Goal: Information Seeking & Learning: Learn about a topic

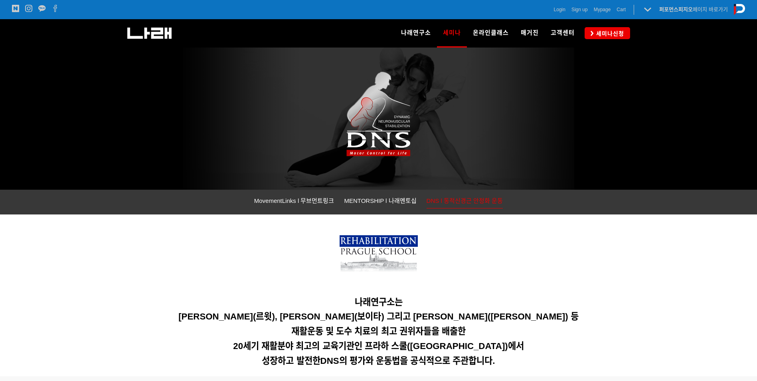
scroll to position [40, 0]
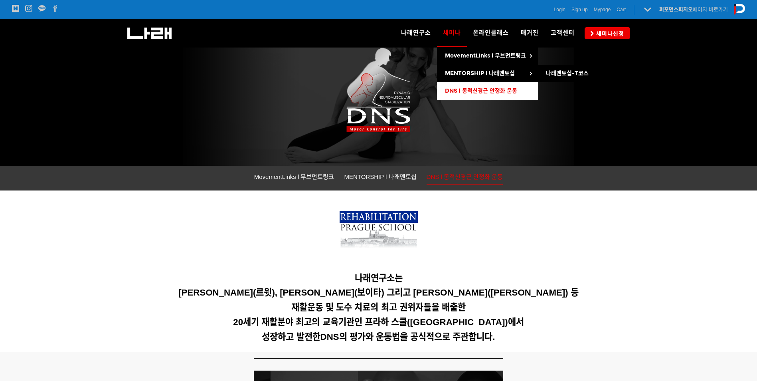
click at [511, 87] on link "DNS l 동적신경근 안정화 운동" at bounding box center [487, 91] width 101 height 18
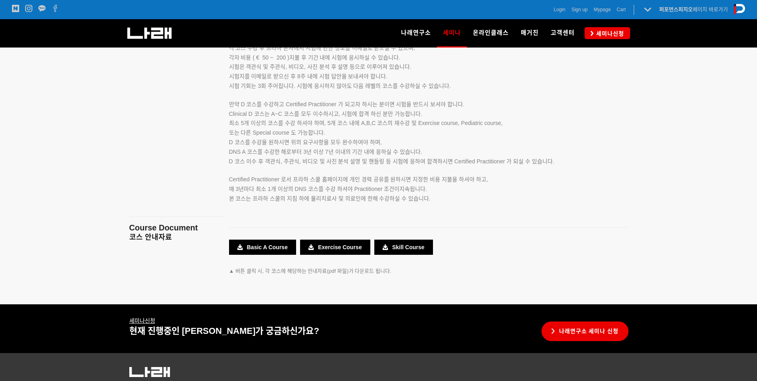
scroll to position [1265, 0]
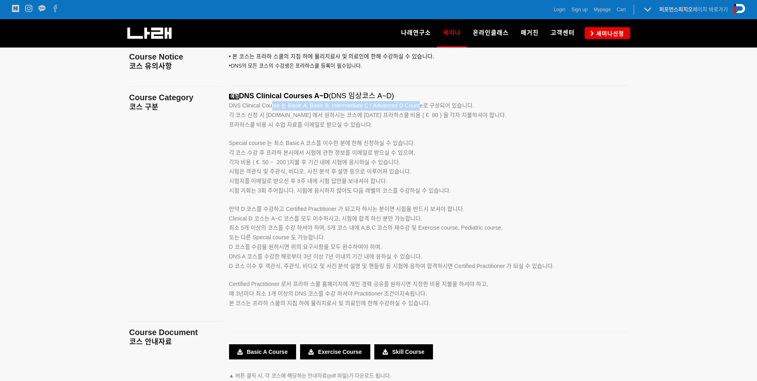
drag, startPoint x: 272, startPoint y: 108, endPoint x: 419, endPoint y: 110, distance: 147.3
click at [419, 110] on p "DNS Clinical Course 는 Basic A, Basic B, Intermediate C / Advanced D Course로 구성되…" at bounding box center [418, 106] width 379 height 10
drag, startPoint x: 419, startPoint y: 110, endPoint x: 398, endPoint y: 125, distance: 26.4
click at [398, 125] on p "각 코스 신청 시 www.rehabps.com 에서 원하시는 코스에 대한 프라하스쿨 비용 ( € 80 ) 을 각자 지불하셔야 합니다. 프라하스…" at bounding box center [418, 120] width 379 height 19
drag, startPoint x: 417, startPoint y: 115, endPoint x: 437, endPoint y: 119, distance: 20.4
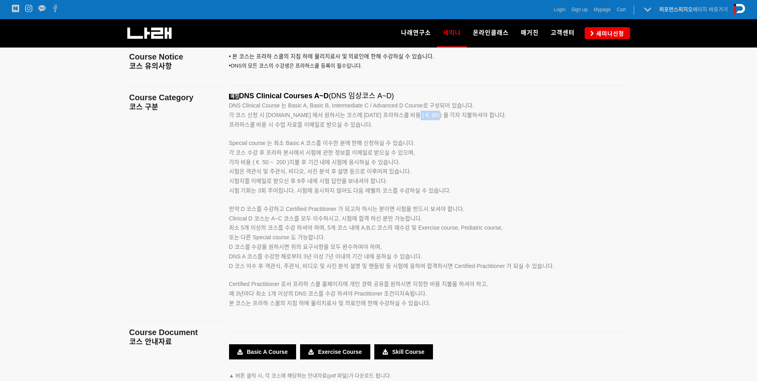
click at [437, 119] on p "각 코스 신청 시 www.rehabps.com 에서 원하시는 코스에 대한 프라하스쿨 비용 ( € 80 ) 을 각자 지불하셔야 합니다. 프라하스…" at bounding box center [418, 120] width 379 height 19
drag, startPoint x: 437, startPoint y: 119, endPoint x: 388, endPoint y: 114, distance: 49.3
click at [388, 114] on span "각 코스 신청 시 www.rehabps.com 에서 원하시는 코스에 대한 프라하스쿨 비용 ( € 80 ) 을 각자 지불하셔야 합니다." at bounding box center [368, 115] width 278 height 6
drag, startPoint x: 257, startPoint y: 98, endPoint x: 395, endPoint y: 93, distance: 138.6
click at [394, 93] on span "예정 DNS Clinical Courses A~D (DNS 임상코스 A~D)" at bounding box center [311, 96] width 165 height 8
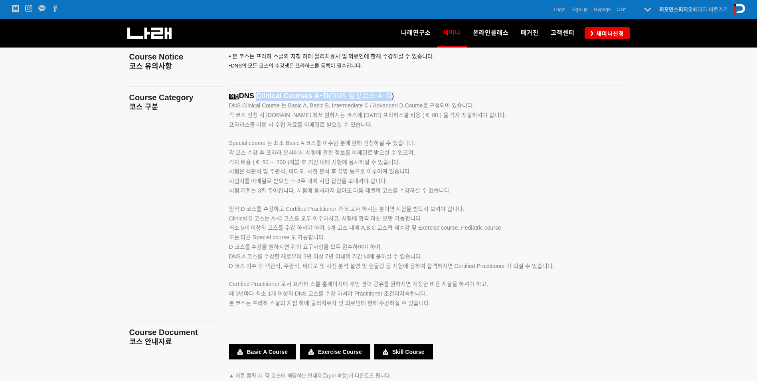
click at [394, 93] on span "(DNS 임상코스 A~D)" at bounding box center [361, 96] width 65 height 8
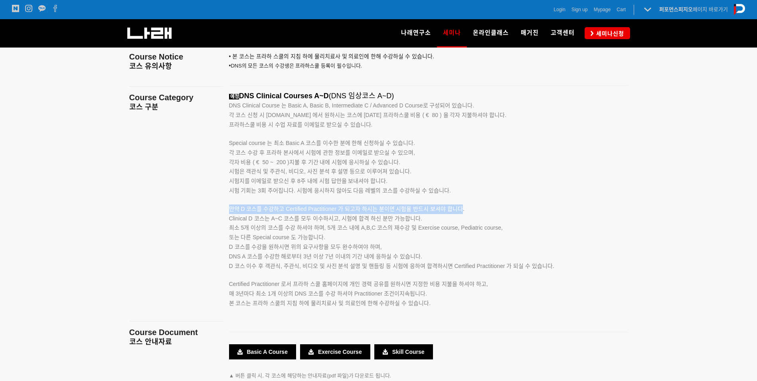
drag, startPoint x: 230, startPoint y: 207, endPoint x: 460, endPoint y: 210, distance: 229.6
click at [460, 210] on span "만약 D 코스를 수강하고 Certified Practitioner 가 되고자 하시는 분이면 시험을 반드시 보셔야 합니다." at bounding box center [347, 209] width 236 height 6
drag, startPoint x: 460, startPoint y: 210, endPoint x: 421, endPoint y: 218, distance: 39.5
click at [421, 218] on span "Clinical D 코스는 A~C 코스를 모두 이수하시고, 시험에 합격 하신 분만 가능합니다." at bounding box center [325, 218] width 193 height 6
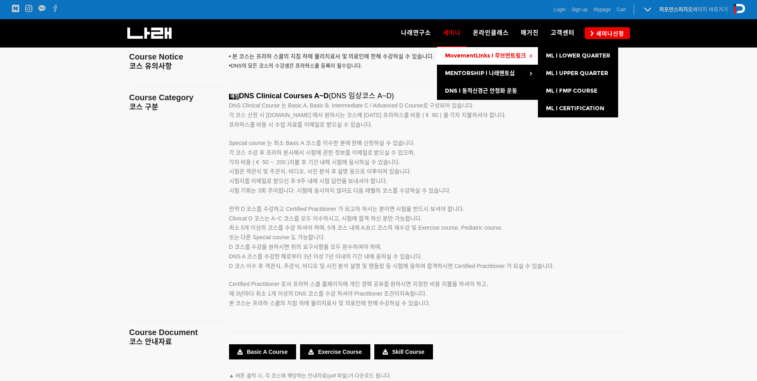
click at [488, 63] on link "MovementLinks l 무브먼트링크" at bounding box center [487, 56] width 101 height 18
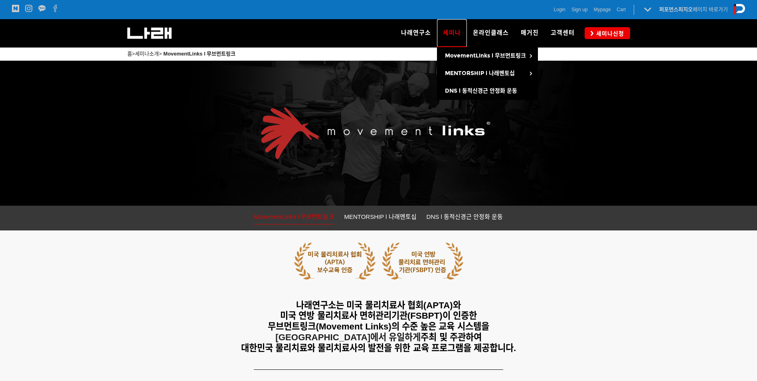
click at [458, 32] on span "세미나" at bounding box center [452, 32] width 18 height 13
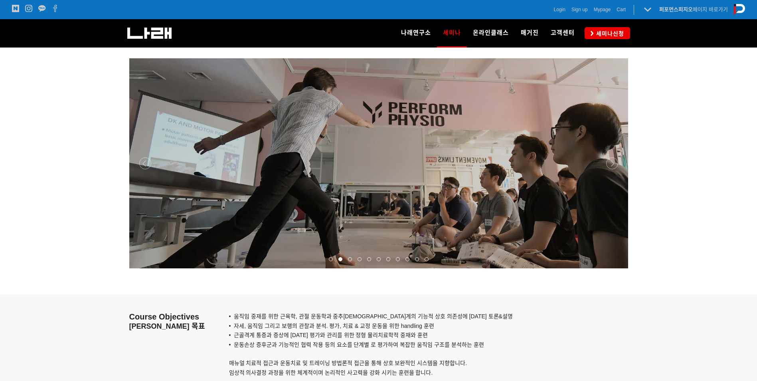
scroll to position [559, 0]
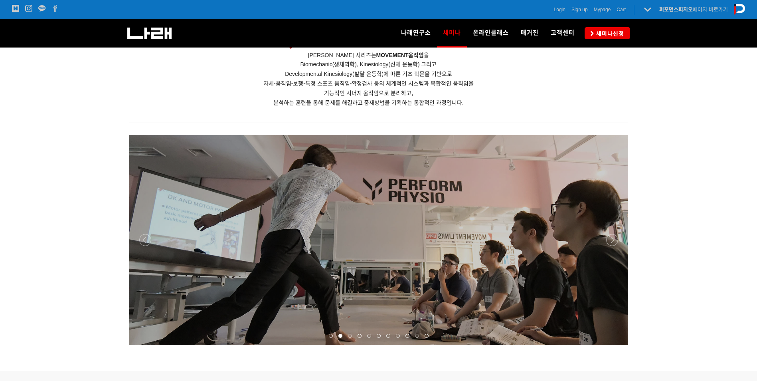
click at [615, 345] on div at bounding box center [378, 345] width 499 height 0
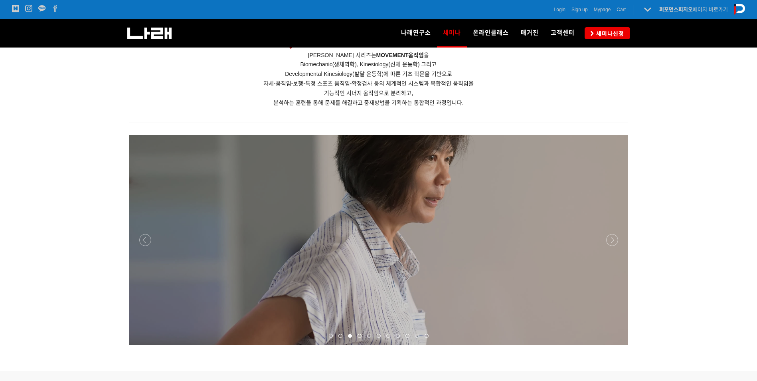
click at [615, 345] on div at bounding box center [378, 345] width 499 height 0
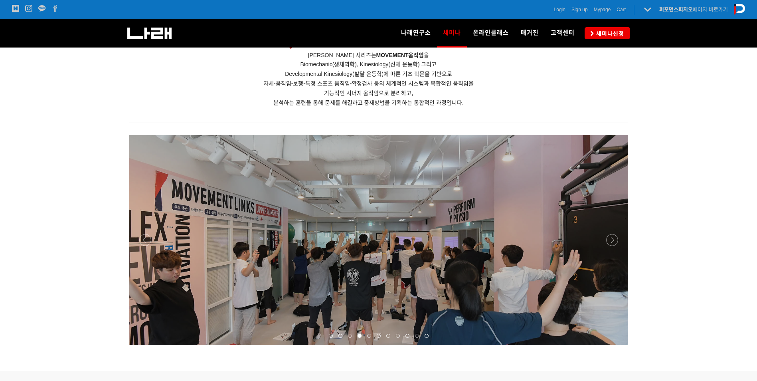
click at [615, 345] on div at bounding box center [378, 345] width 499 height 0
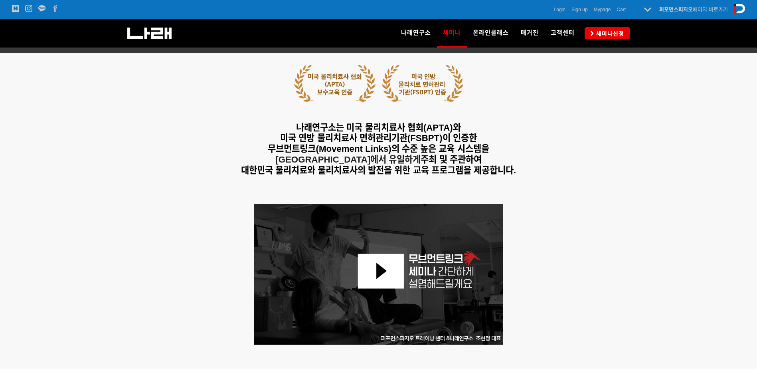
scroll to position [160, 0]
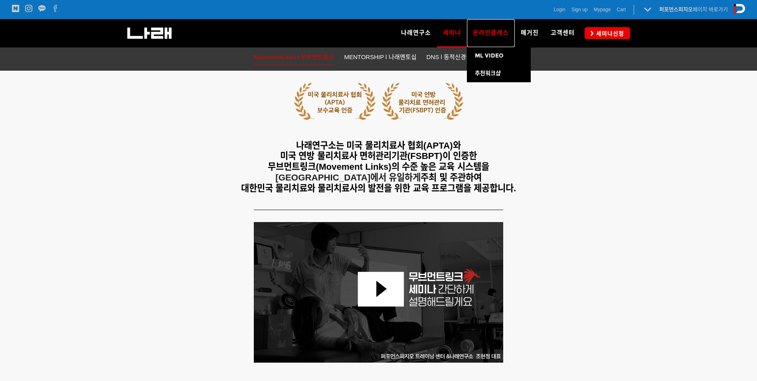
click at [491, 32] on span "온라인클래스" at bounding box center [491, 32] width 36 height 7
click at [493, 52] on span "ML VIDEO" at bounding box center [489, 55] width 29 height 7
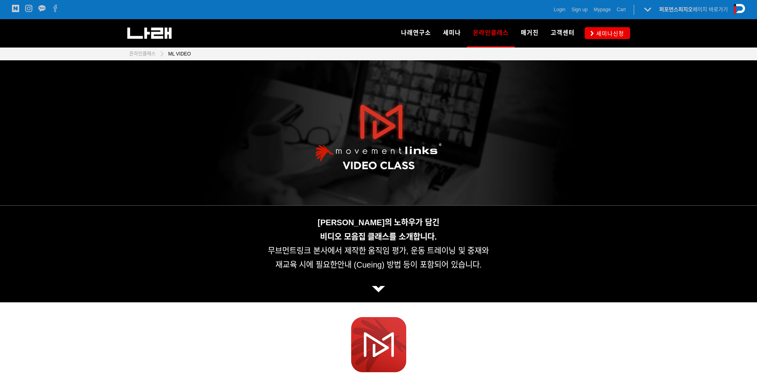
click at [382, 287] on img at bounding box center [378, 289] width 13 height 6
click at [378, 286] on img at bounding box center [378, 289] width 13 height 6
drag, startPoint x: 342, startPoint y: 253, endPoint x: 493, endPoint y: 259, distance: 150.6
click at [491, 259] on div "[PERSON_NAME]의 노하우가 담긴 비디오 모음집 클래스를 소개합니다. 무브먼트링크 본사에서 [DEMOGRAPHIC_DATA] 움직임 평…" at bounding box center [378, 254] width 499 height 81
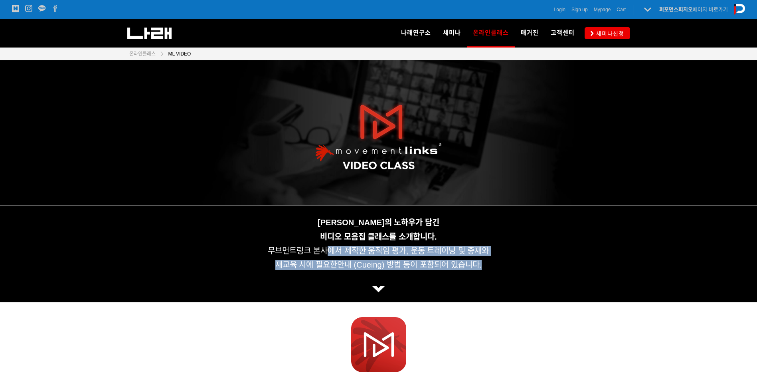
click at [493, 260] on div "[PERSON_NAME]의 노하우가 담긴 비디오 모음집 클래스를 소개합니다. 무브먼트링크 본사에서 [DEMOGRAPHIC_DATA] 움직임 평…" at bounding box center [378, 254] width 499 height 81
click at [551, 263] on h6 "재교육 시에 필요한 안내 (Cueing) 방법 등이 포함되어 있습니다." at bounding box center [378, 270] width 499 height 20
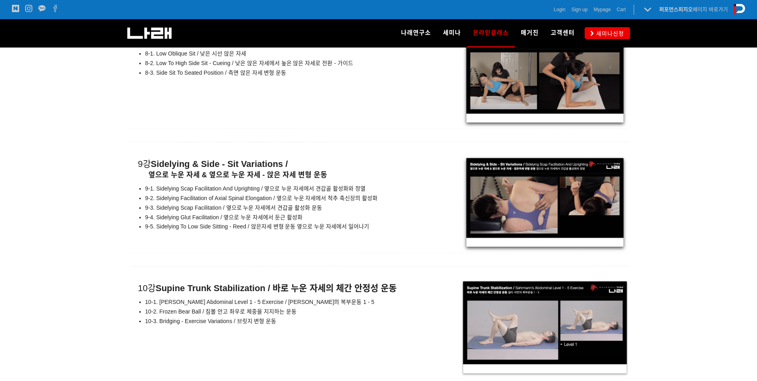
scroll to position [5612, 0]
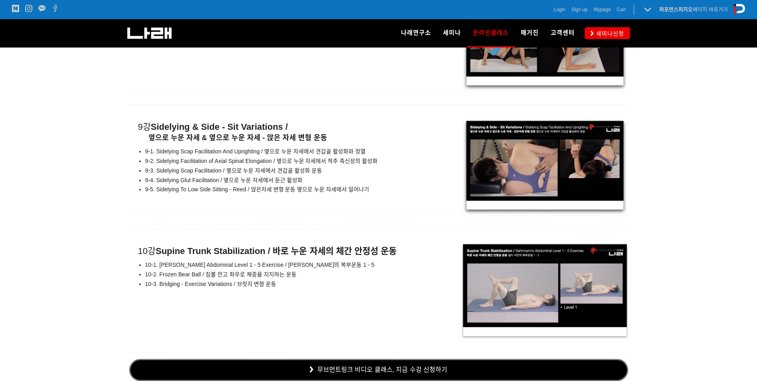
click at [407, 363] on link "무브먼트링크 비디오 클래스, 지금 수강 신청하기" at bounding box center [378, 370] width 499 height 22
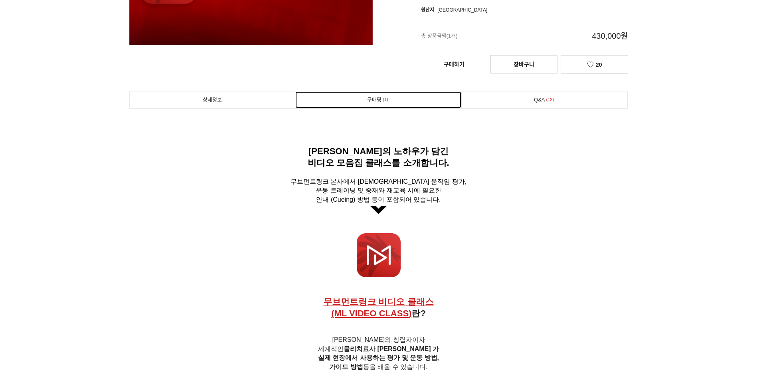
click at [382, 101] on span "1" at bounding box center [386, 99] width 8 height 8
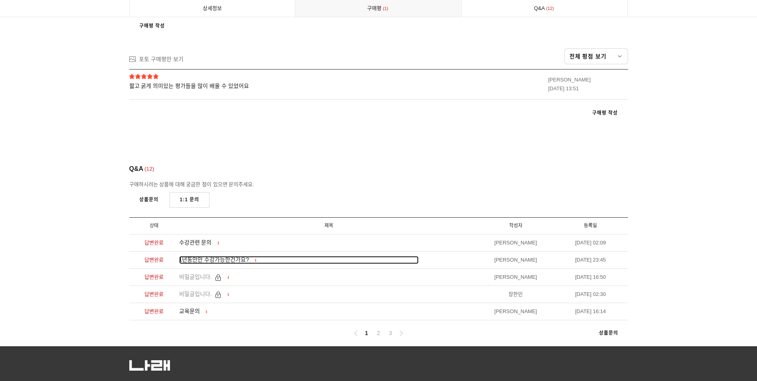
click at [196, 263] on span "1년동안만 수강가능한건가요?" at bounding box center [214, 259] width 70 height 6
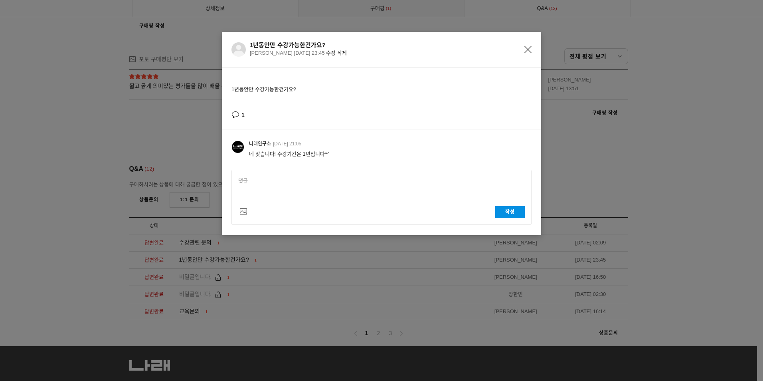
click at [530, 49] on icon "Close" at bounding box center [528, 49] width 7 height 7
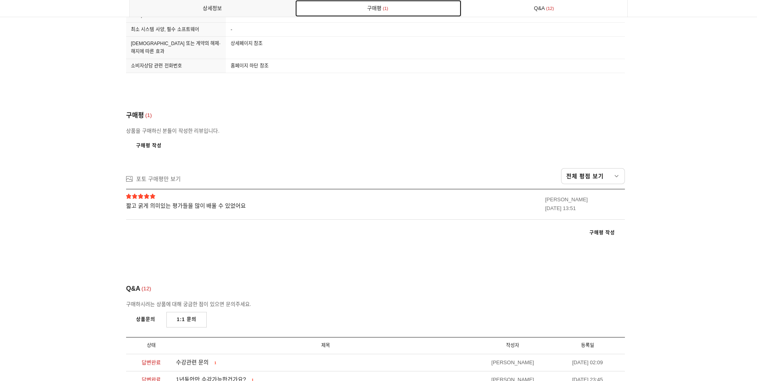
click at [403, 9] on link "구매평 1" at bounding box center [378, 8] width 166 height 17
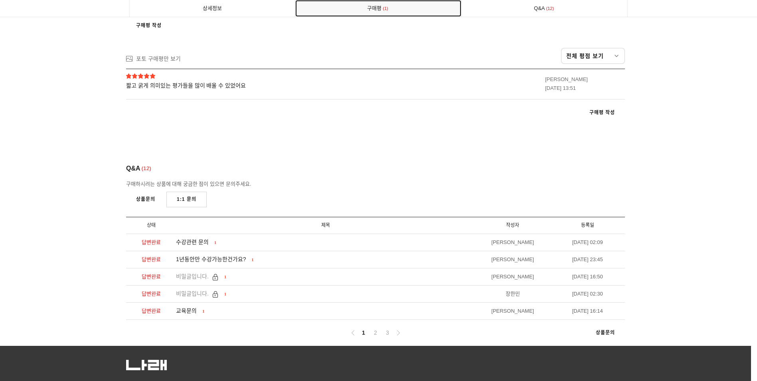
scroll to position [6213, 0]
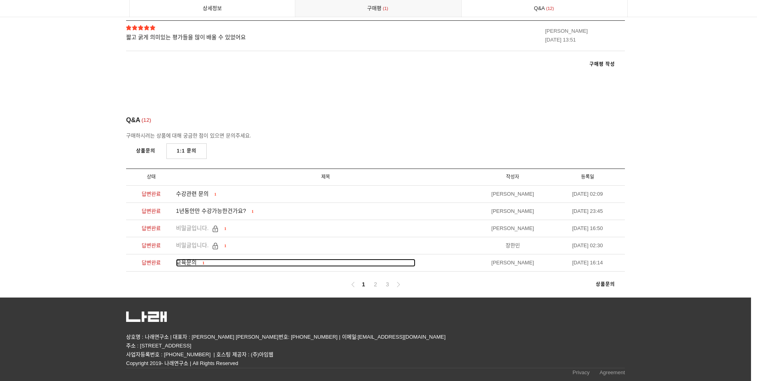
click at [186, 263] on span "교육문의" at bounding box center [186, 262] width 21 height 6
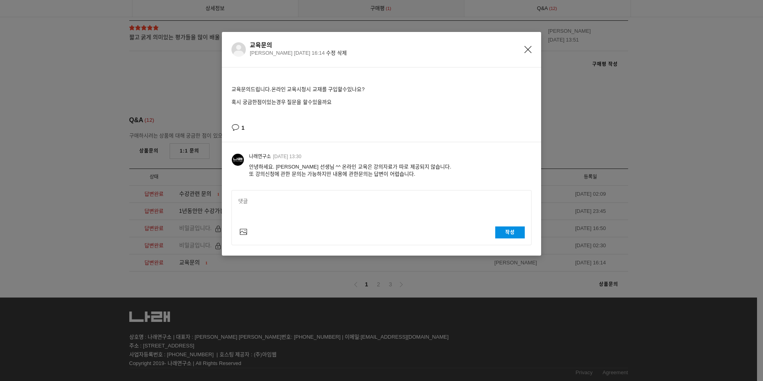
click at [527, 50] on icon "Close" at bounding box center [528, 49] width 7 height 7
